Goal: Use online tool/utility: Utilize a website feature to perform a specific function

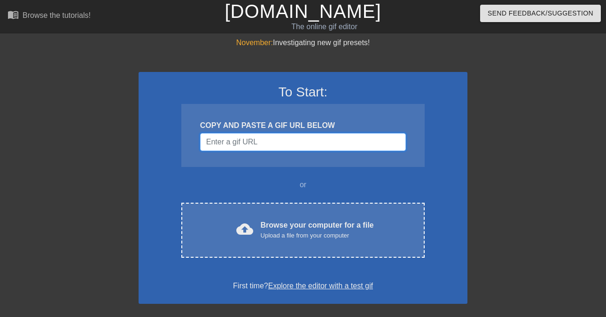
click at [243, 143] on input "Username" at bounding box center [303, 142] width 206 height 18
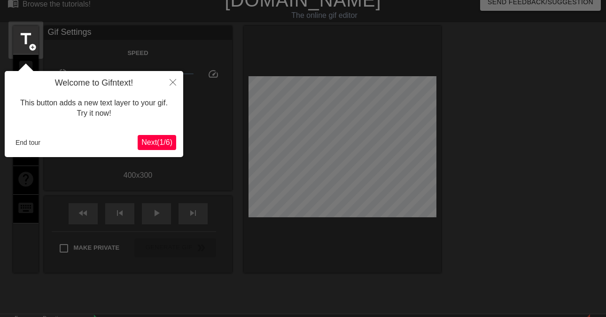
scroll to position [23, 0]
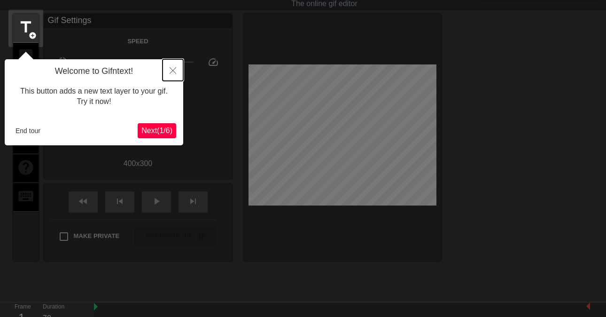
click at [174, 70] on icon "Close" at bounding box center [173, 70] width 7 height 7
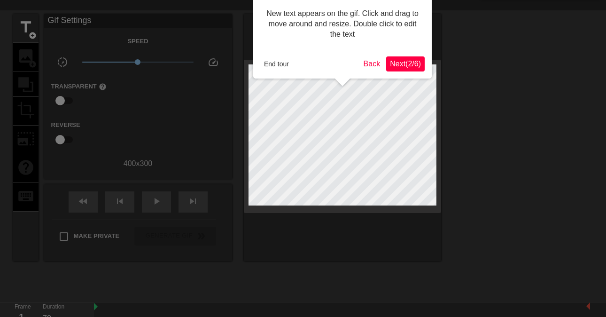
scroll to position [0, 0]
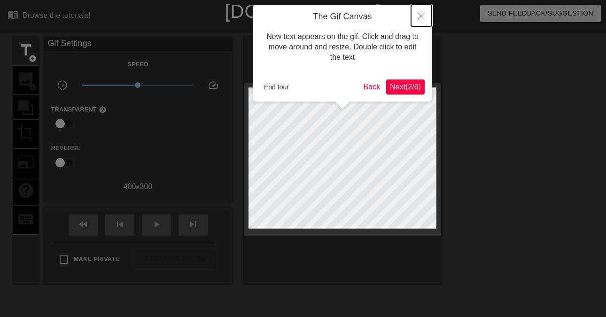
click at [419, 13] on button "Close" at bounding box center [421, 16] width 21 height 22
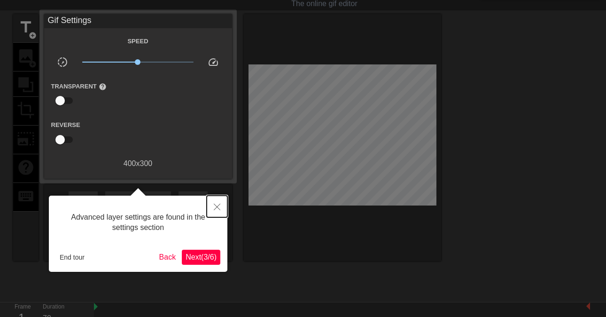
click at [217, 204] on icon "Close" at bounding box center [217, 206] width 7 height 7
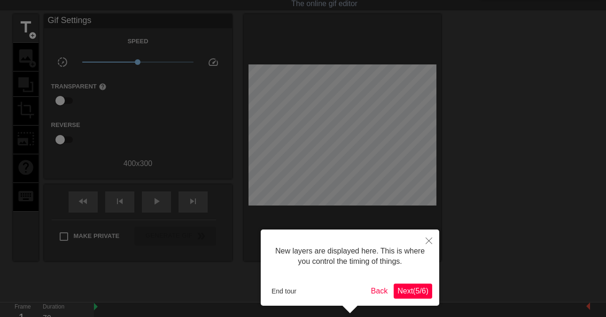
scroll to position [8, 0]
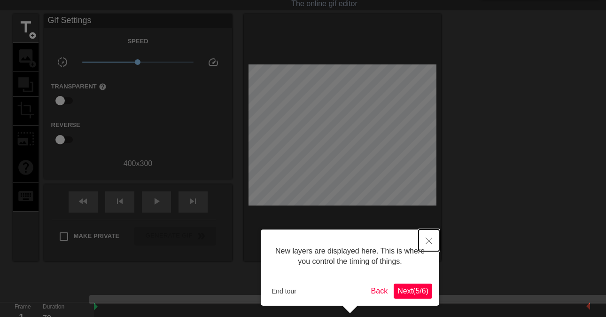
click at [431, 240] on icon "Close" at bounding box center [429, 240] width 7 height 7
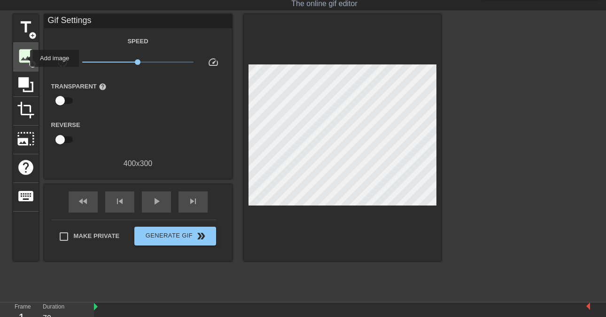
click at [24, 58] on span "image" at bounding box center [26, 56] width 18 height 18
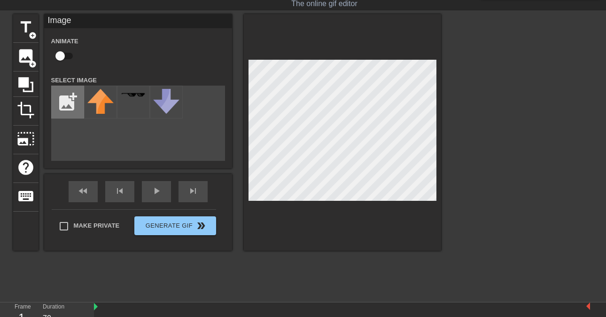
click at [66, 98] on input "file" at bounding box center [68, 102] width 32 height 32
click at [89, 134] on div "add_photo_alternate" at bounding box center [138, 122] width 174 height 75
click at [294, 278] on div "title add_circle image add_circle crop photo_size_select_large help keyboard Im…" at bounding box center [227, 155] width 428 height 282
click at [68, 108] on input "file" at bounding box center [68, 102] width 32 height 32
type input "C:\fakepath\Screenshot [DATE] 1.08.34 PM.png"
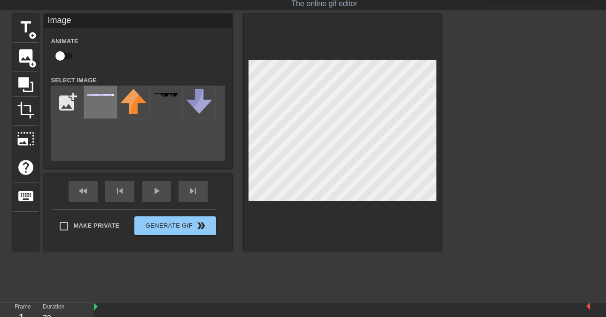
click at [106, 103] on div at bounding box center [100, 101] width 33 height 33
click at [96, 109] on div at bounding box center [100, 101] width 33 height 33
click at [76, 104] on input "file" at bounding box center [68, 102] width 32 height 32
click at [90, 97] on div at bounding box center [100, 101] width 33 height 33
click at [278, 103] on div "title add_circle image add_circle crop photo_size_select_large help keyboard Im…" at bounding box center [227, 132] width 428 height 236
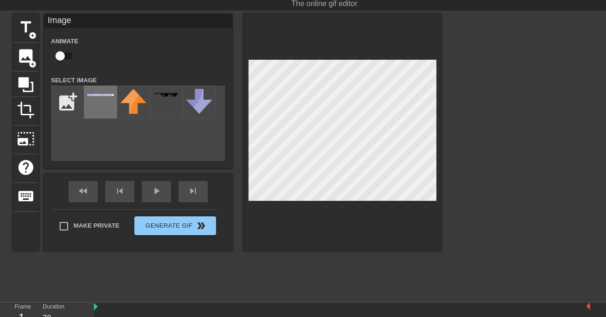
click at [95, 102] on div at bounding box center [100, 101] width 33 height 33
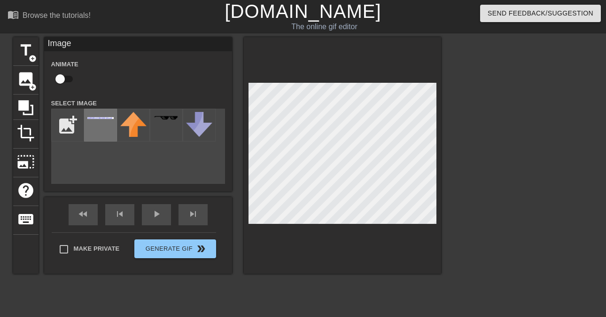
click at [95, 124] on div at bounding box center [100, 124] width 33 height 33
click at [137, 125] on img at bounding box center [133, 124] width 26 height 25
click at [63, 124] on input "file" at bounding box center [68, 125] width 32 height 32
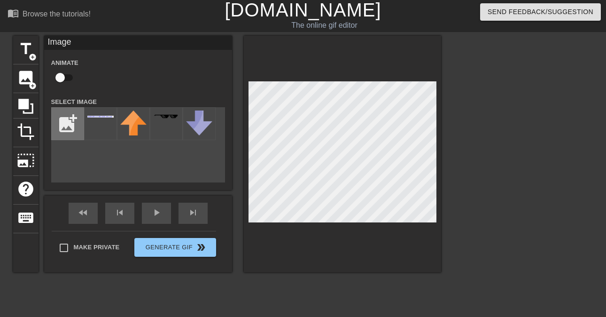
scroll to position [2, 0]
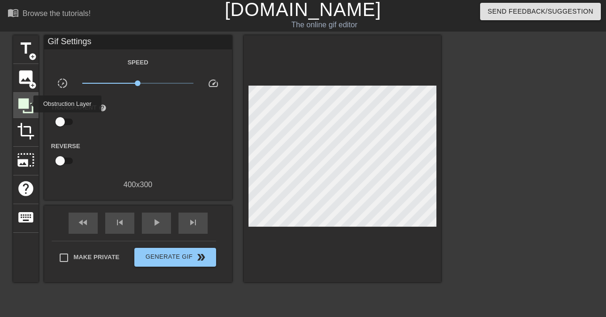
click at [24, 94] on div at bounding box center [25, 105] width 25 height 25
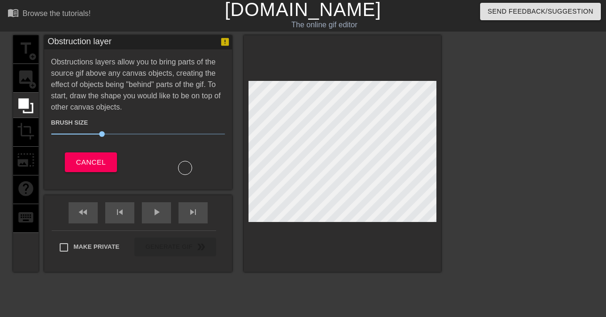
click at [30, 80] on div "title add_circle image add_circle crop photo_size_select_large help keyboard" at bounding box center [25, 153] width 25 height 236
click at [98, 163] on span "Cancel" at bounding box center [91, 162] width 30 height 12
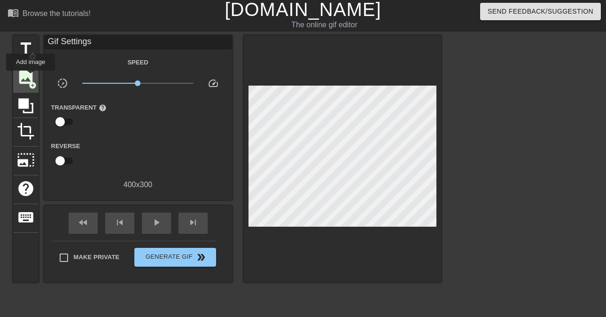
click at [31, 77] on span "image" at bounding box center [26, 77] width 18 height 18
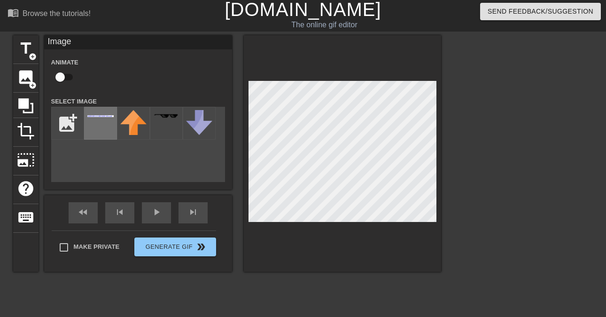
click at [104, 125] on div at bounding box center [100, 123] width 33 height 33
click at [454, 203] on div "title add_circle image add_circle crop photo_size_select_large help keyboard Im…" at bounding box center [303, 176] width 606 height 282
click at [504, 151] on div at bounding box center [522, 176] width 141 height 282
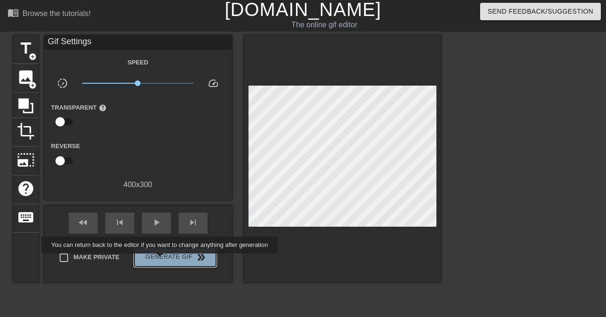
click at [166, 260] on span "Generate Gif double_arrow" at bounding box center [175, 256] width 74 height 11
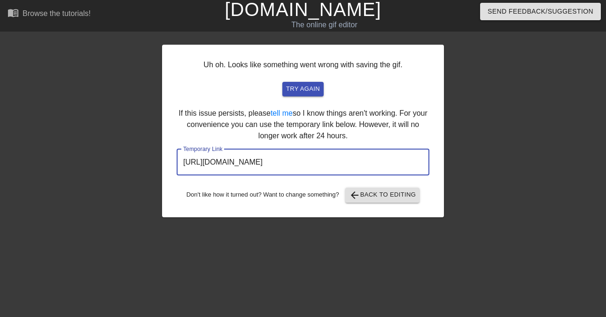
click at [310, 163] on input "[URL][DOMAIN_NAME]" at bounding box center [303, 162] width 253 height 26
